Goal: Task Accomplishment & Management: Use online tool/utility

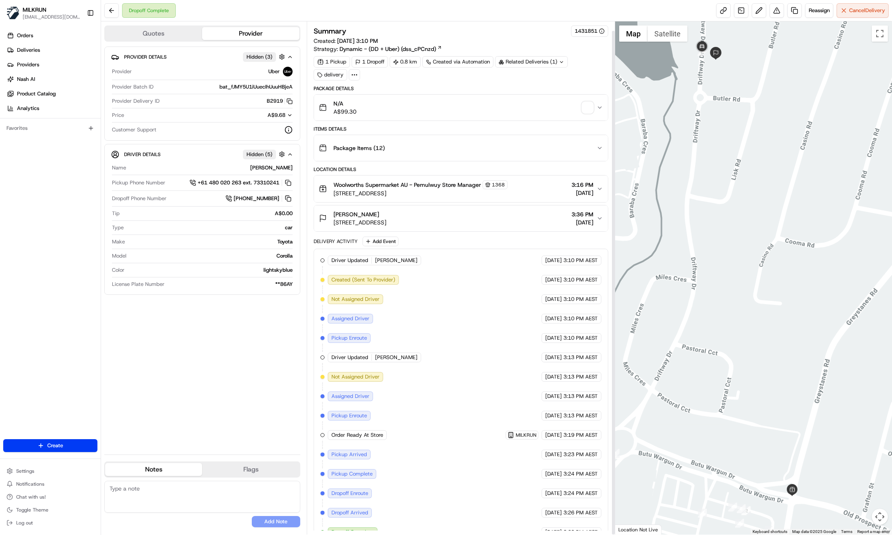
scroll to position [9, 0]
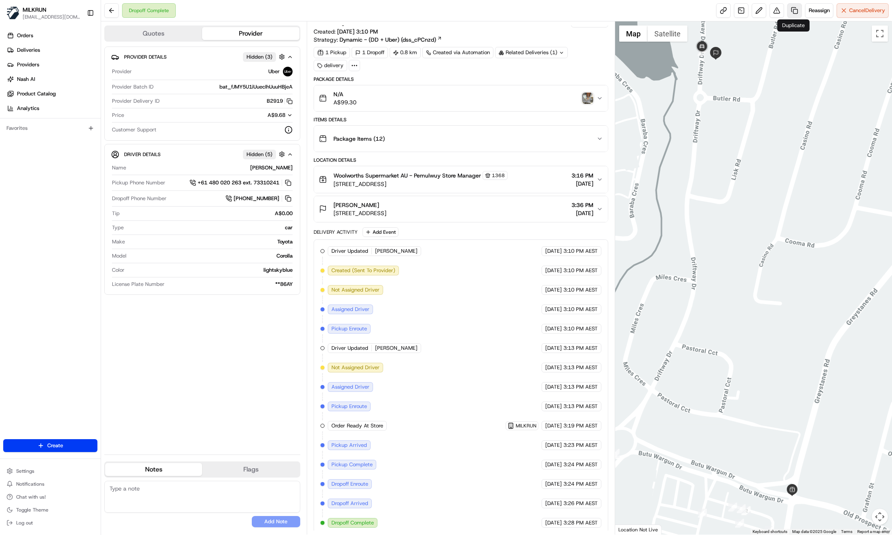
click at [795, 12] on link at bounding box center [795, 10] width 15 height 15
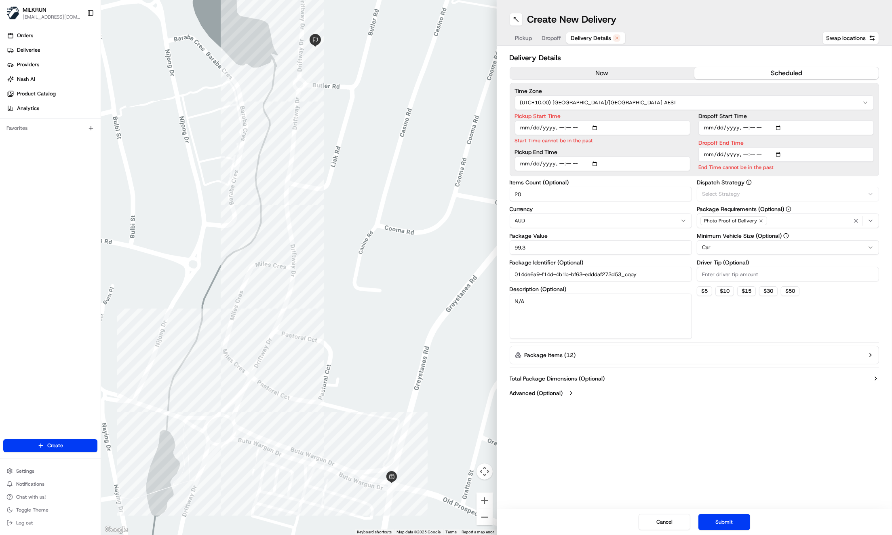
click at [587, 38] on span "Delivery Details" at bounding box center [591, 38] width 40 height 8
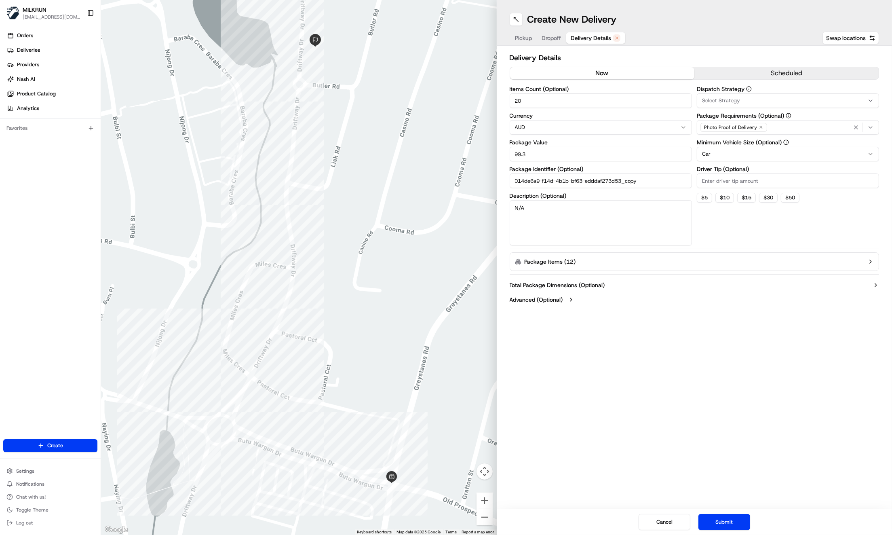
click at [574, 77] on button "now" at bounding box center [602, 73] width 184 height 12
click at [603, 220] on textarea "N/A" at bounding box center [601, 222] width 182 height 45
click at [605, 220] on textarea "N/A" at bounding box center [601, 222] width 182 height 45
click at [604, 220] on textarea "N/A" at bounding box center [601, 222] width 182 height 45
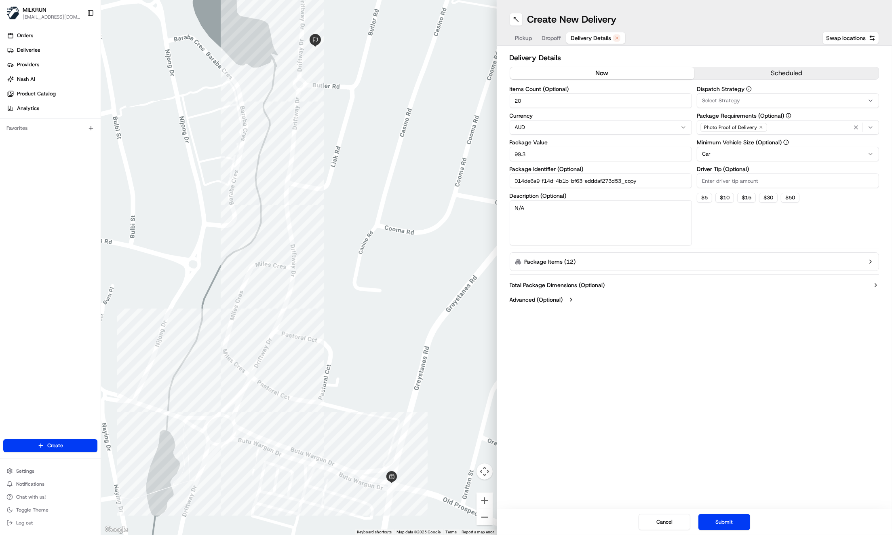
click at [604, 220] on textarea "N/A" at bounding box center [601, 222] width 182 height 45
click at [604, 219] on textarea "N/A" at bounding box center [601, 222] width 182 height 45
type textarea "Picking up left behind bag"
click at [617, 71] on button "now" at bounding box center [602, 73] width 184 height 12
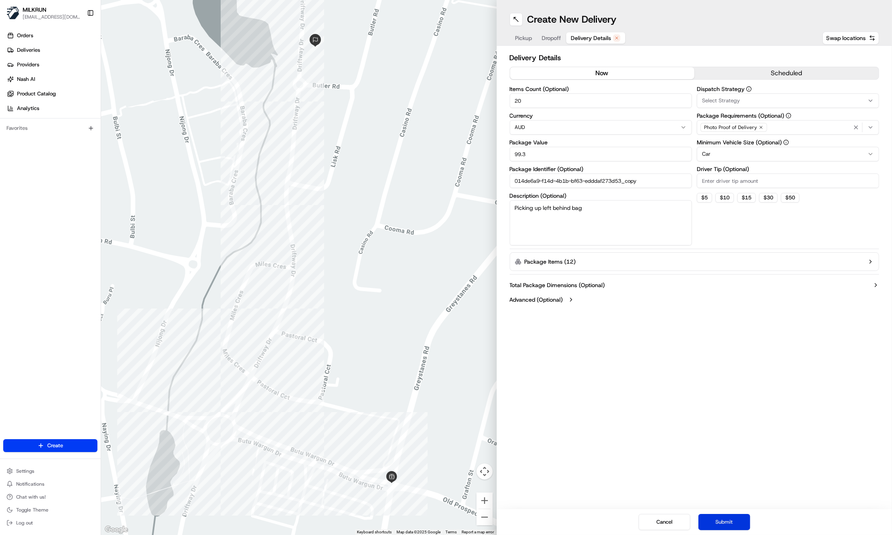
click at [727, 523] on button "Submit" at bounding box center [725, 522] width 52 height 16
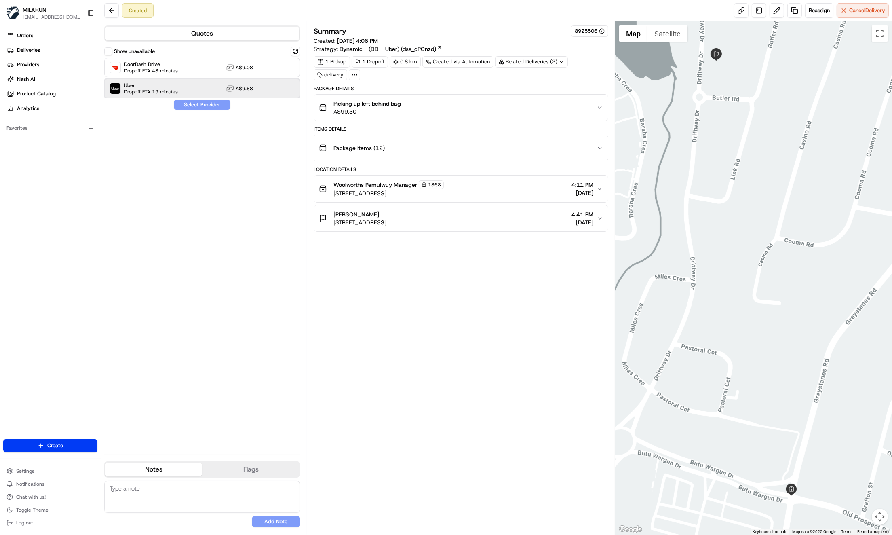
click at [190, 90] on div "Uber Dropoff ETA 19 minutes A$9.68" at bounding box center [202, 88] width 196 height 19
click at [201, 108] on button "Assign Provider" at bounding box center [201, 105] width 57 height 10
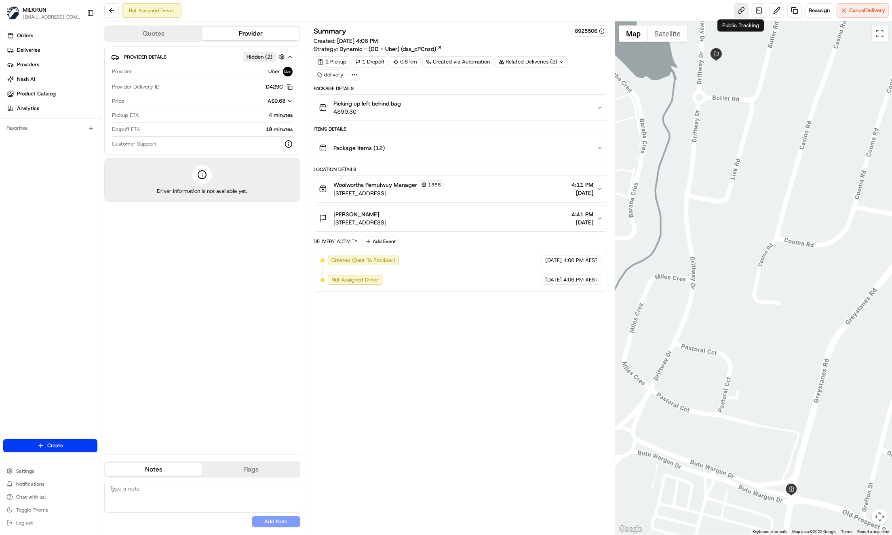
click at [739, 11] on link at bounding box center [741, 10] width 15 height 15
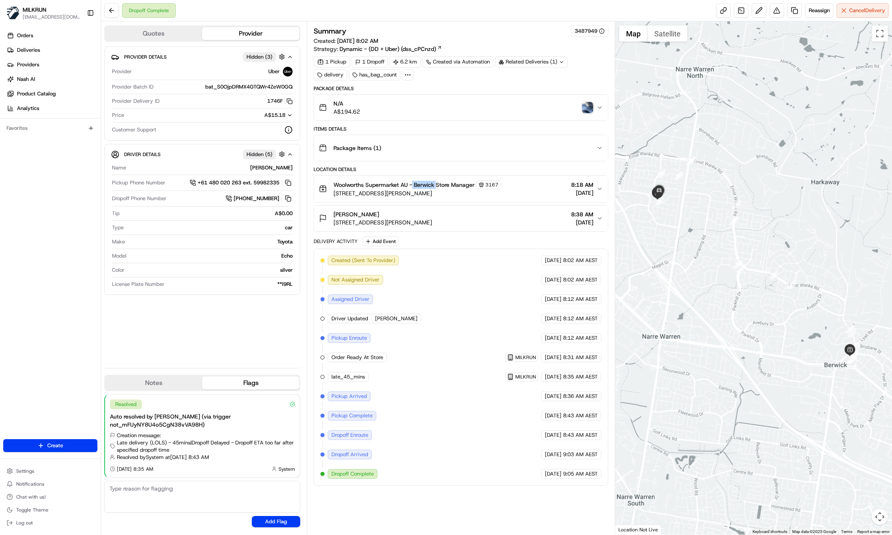
drag, startPoint x: 413, startPoint y: 182, endPoint x: 437, endPoint y: 184, distance: 24.3
click at [437, 184] on span "Woolworths Supermarket AU - Berwick Store Manager" at bounding box center [404, 185] width 141 height 8
copy span "Berwick"
drag, startPoint x: 332, startPoint y: 212, endPoint x: 372, endPoint y: 212, distance: 39.2
click at [372, 212] on div "Emma Cabibbo 1 Ingleton Ct, Narre Warren, VIC 3805, AU" at bounding box center [375, 218] width 113 height 16
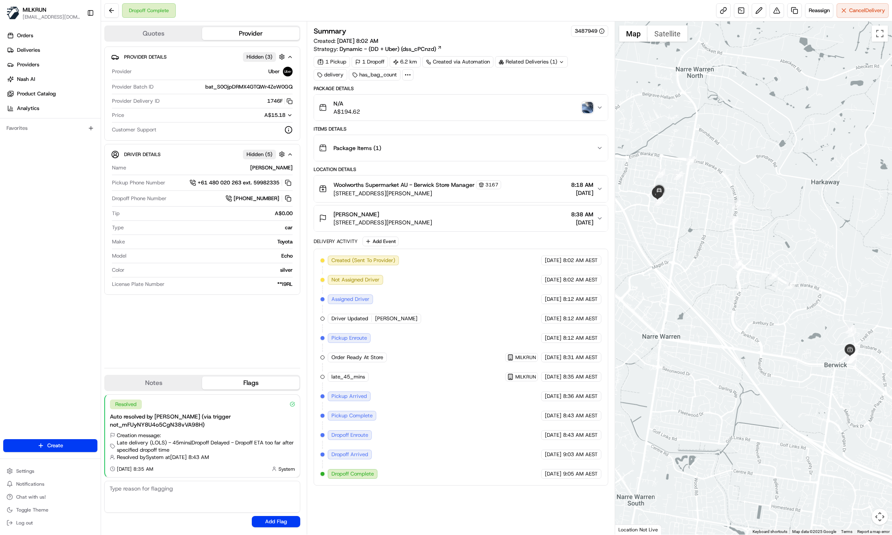
drag, startPoint x: 207, startPoint y: 340, endPoint x: 206, endPoint y: 350, distance: 10.2
click at [207, 340] on div "Provider Details Hidden ( 3 ) Provider Uber Provider Batch ID bat_S0OjpDRMX4GTQ…" at bounding box center [202, 204] width 196 height 315
